Goal: Task Accomplishment & Management: Use online tool/utility

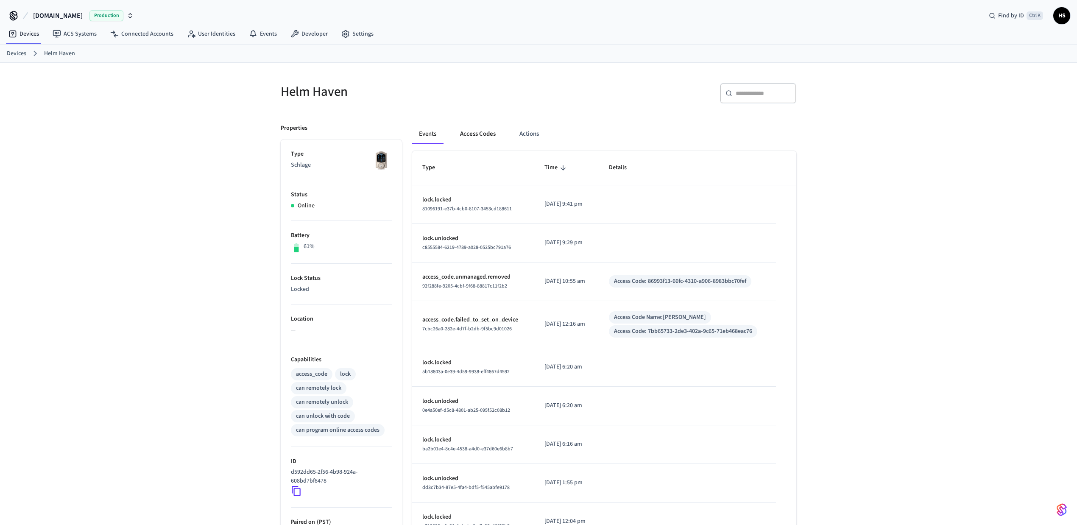
click at [462, 131] on button "Access Codes" at bounding box center [477, 134] width 49 height 20
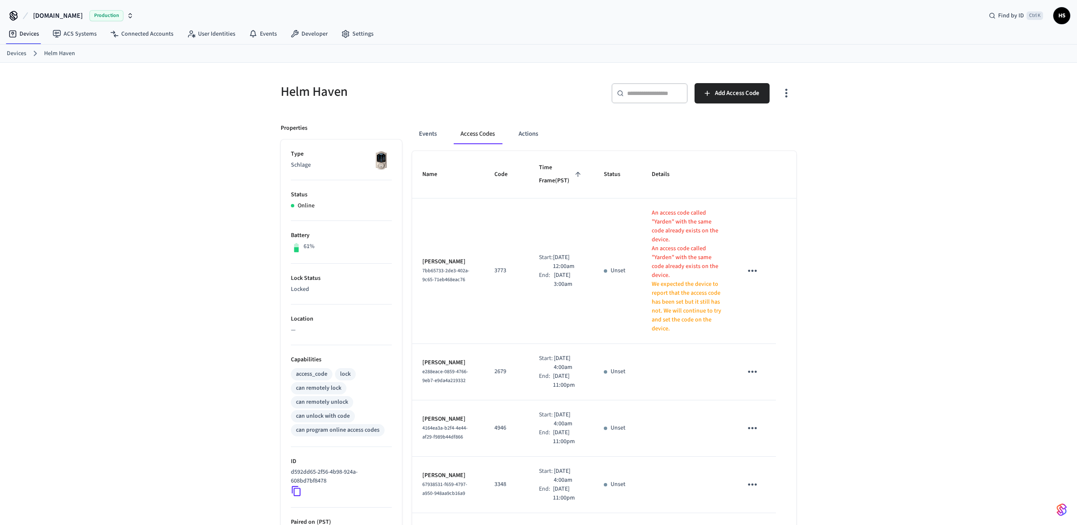
click at [789, 95] on icon "button" at bounding box center [786, 93] width 13 height 13
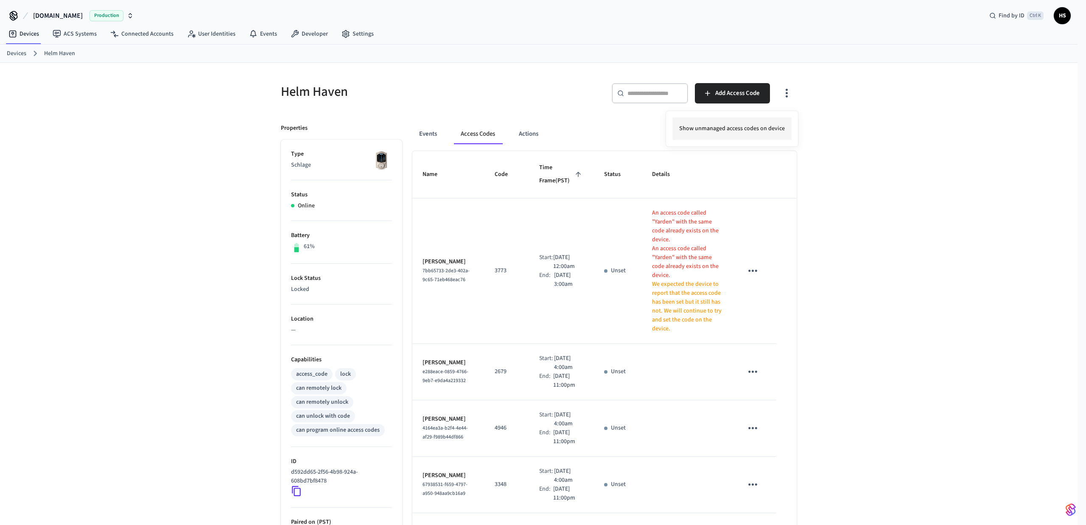
click at [755, 131] on li "Show unmanaged access codes on device" at bounding box center [731, 128] width 119 height 22
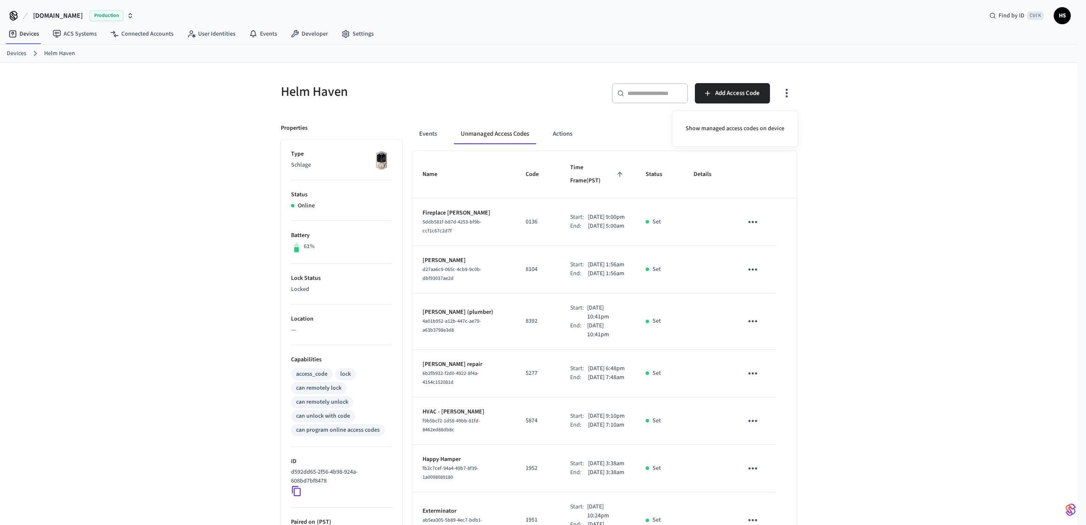
click at [884, 318] on div at bounding box center [543, 262] width 1086 height 525
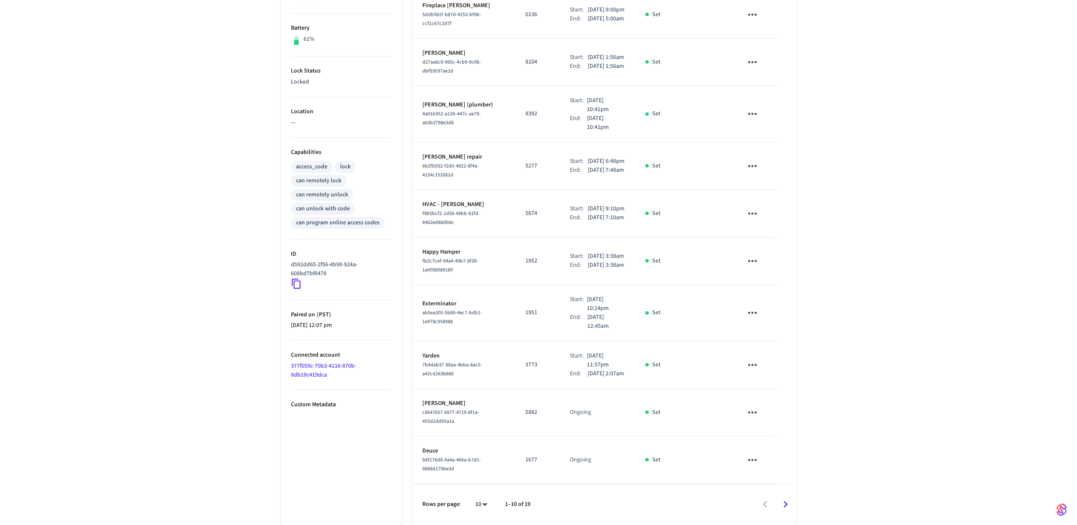
scroll to position [250, 0]
click at [435, 366] on span "7b4dab37-98aa-4bba-8ac5-a42cd263b886" at bounding box center [452, 369] width 60 height 16
copy span "7b4dab37-98aa-4bba-8ac5-a42cd263b886"
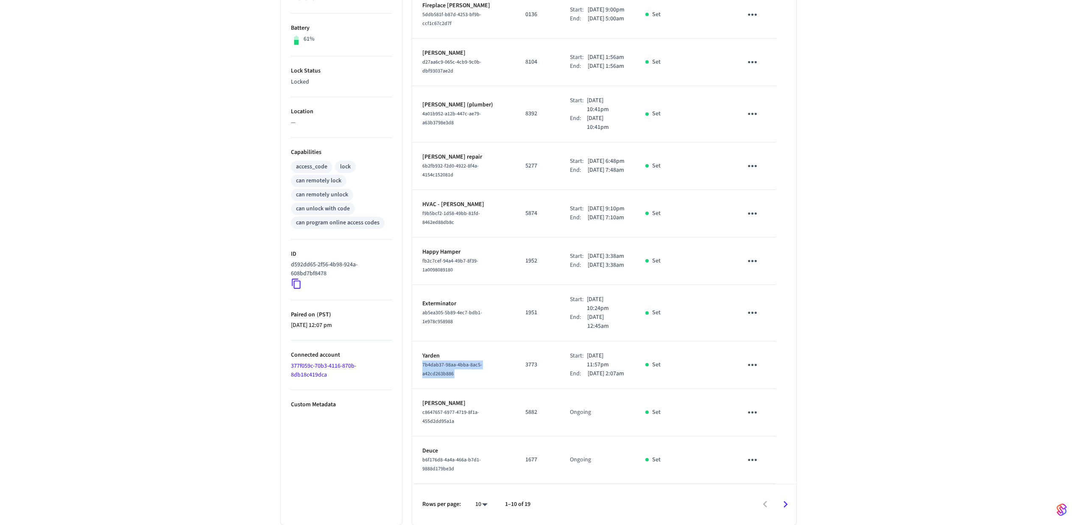
scroll to position [0, 0]
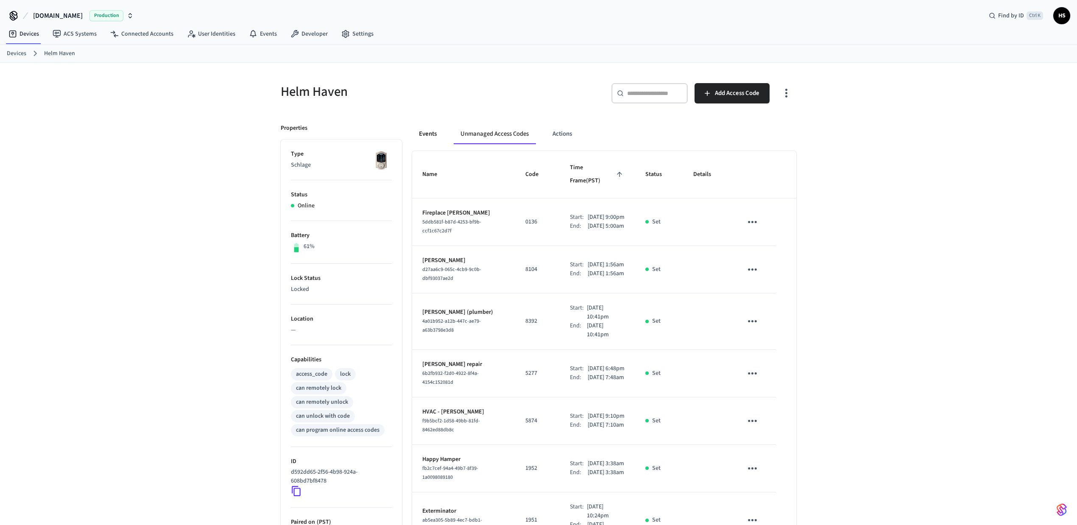
click at [428, 136] on button "Events" at bounding box center [427, 134] width 31 height 20
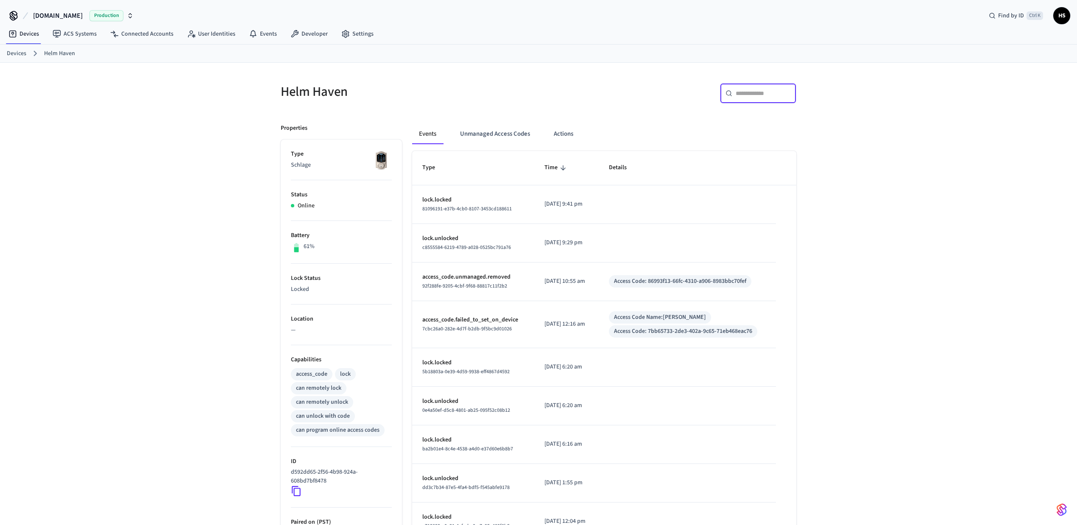
click at [774, 95] on input "text" at bounding box center [763, 93] width 55 height 8
paste input "**********"
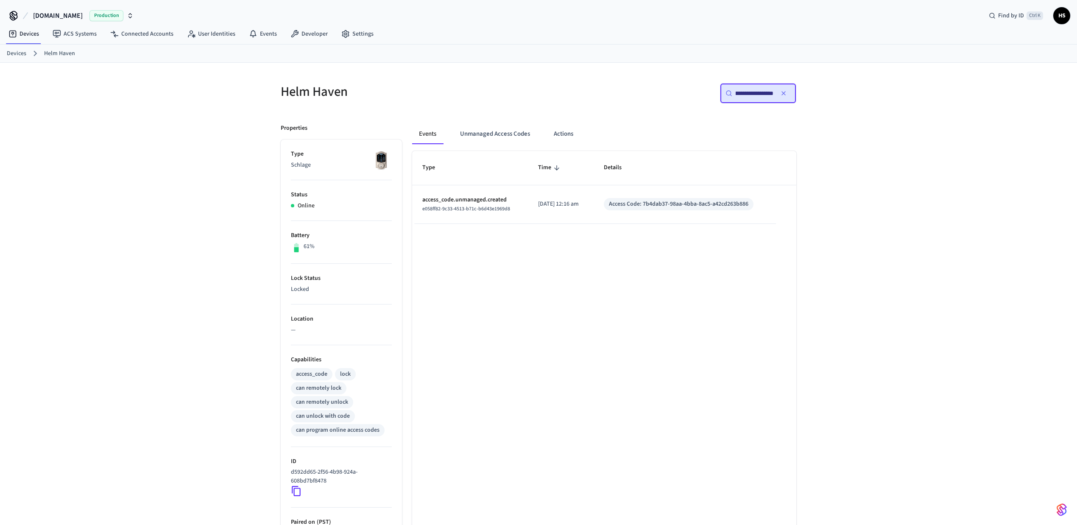
type input "**********"
click at [559, 207] on p "[DATE] 12:16 am" at bounding box center [560, 204] width 45 height 9
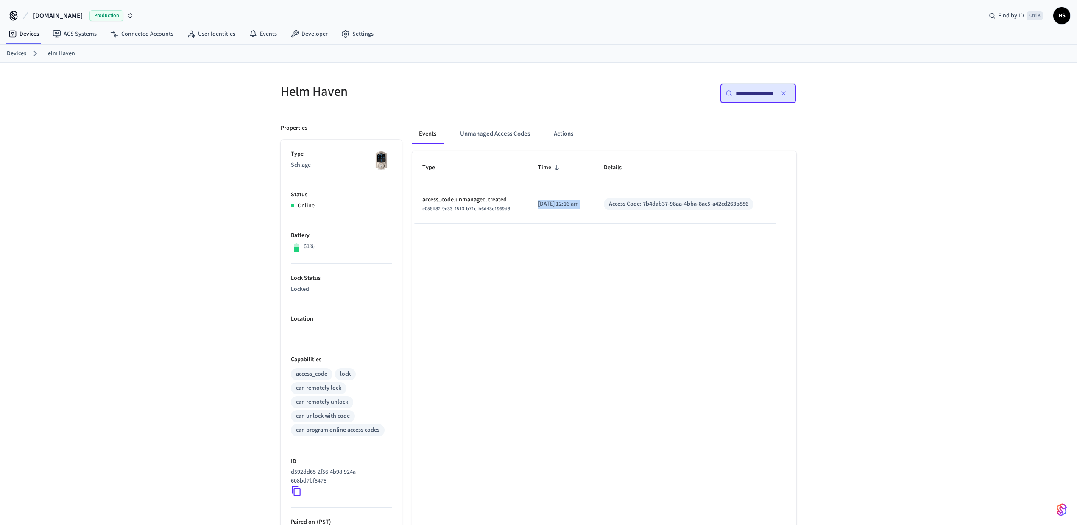
copy p "[DATE] 12:16 am"
click at [874, 296] on div "**********" at bounding box center [538, 346] width 1077 height 566
click at [528, 282] on div "Type Time Details access_code.unmanaged.created e058ff82-9c33-4513-b71c-b6d43e1…" at bounding box center [604, 390] width 384 height 478
click at [567, 204] on p "[DATE] 12:16 am" at bounding box center [560, 204] width 45 height 9
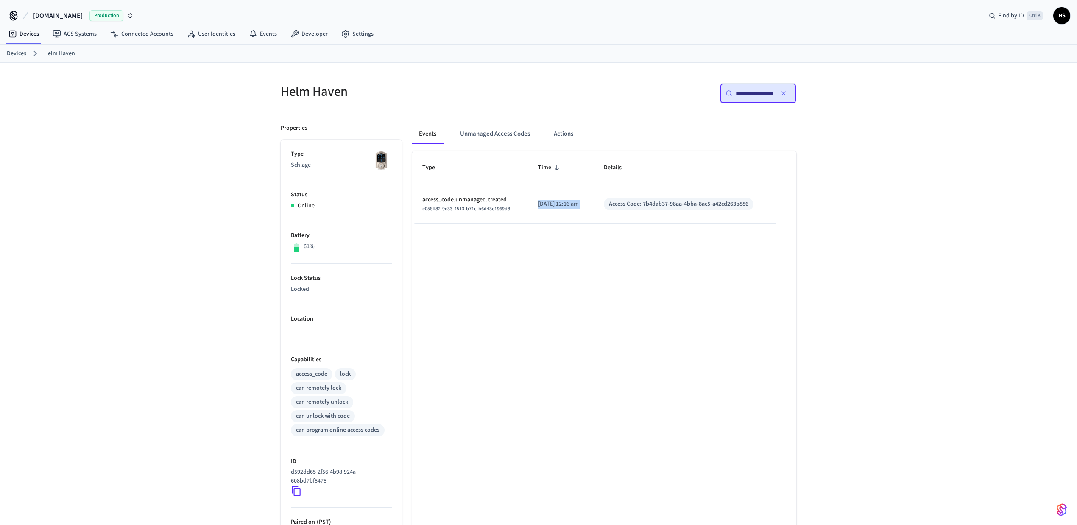
click at [567, 204] on p "[DATE] 12:16 am" at bounding box center [560, 204] width 45 height 9
copy p "[DATE] 12:16 am"
click at [489, 135] on button "Unmanaged Access Codes" at bounding box center [495, 134] width 84 height 20
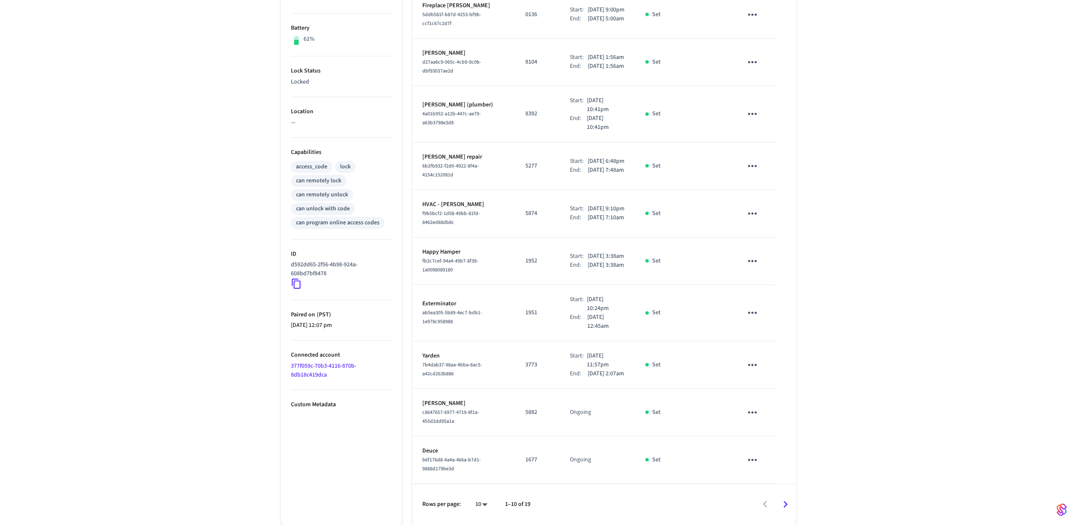
scroll to position [250, 0]
